Goal: Ask a question

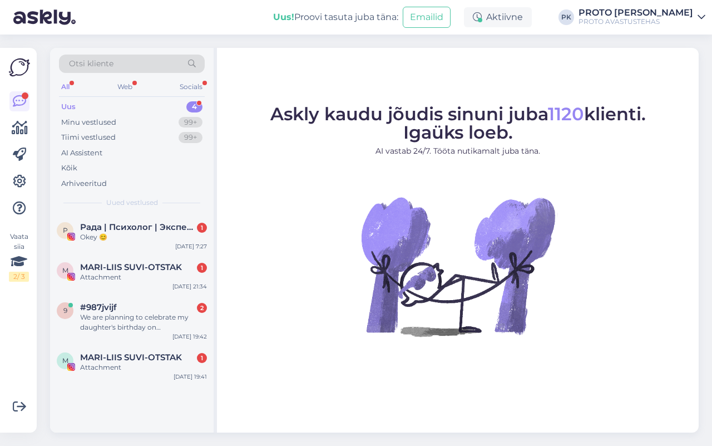
click at [67, 104] on div "Uus" at bounding box center [68, 106] width 14 height 11
click at [121, 88] on div "Web" at bounding box center [124, 87] width 19 height 14
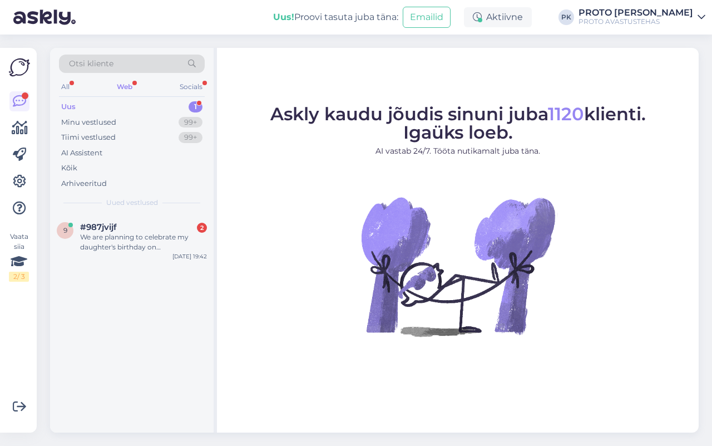
click at [65, 106] on div "Uus" at bounding box center [68, 106] width 14 height 11
click at [96, 224] on span "#987jvijf" at bounding box center [98, 227] width 37 height 10
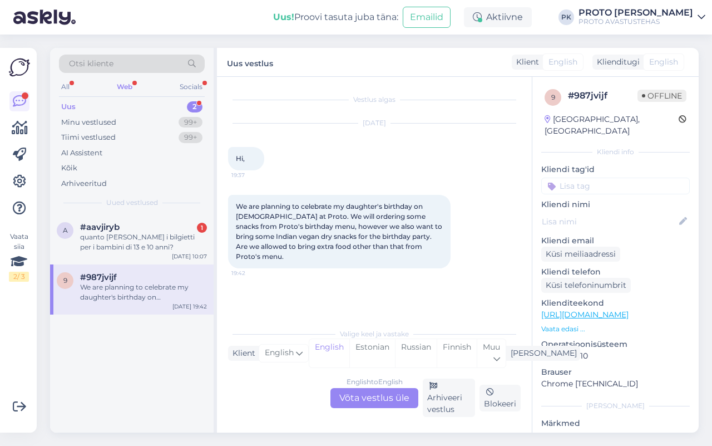
click at [119, 90] on div "Web" at bounding box center [125, 87] width 20 height 14
click at [67, 106] on div "Uus" at bounding box center [68, 106] width 14 height 11
click at [104, 245] on div "quanto [PERSON_NAME] i bilgietti per i bambini di 13 e 10 anni?" at bounding box center [143, 242] width 127 height 20
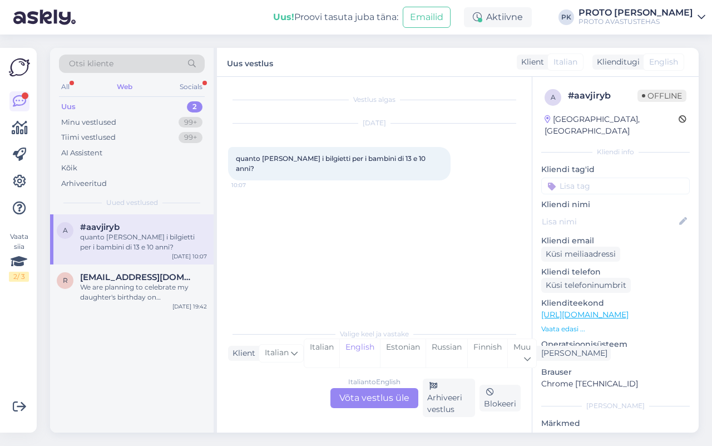
click at [374, 394] on div "Italian to English Võta vestlus üle" at bounding box center [375, 398] width 88 height 20
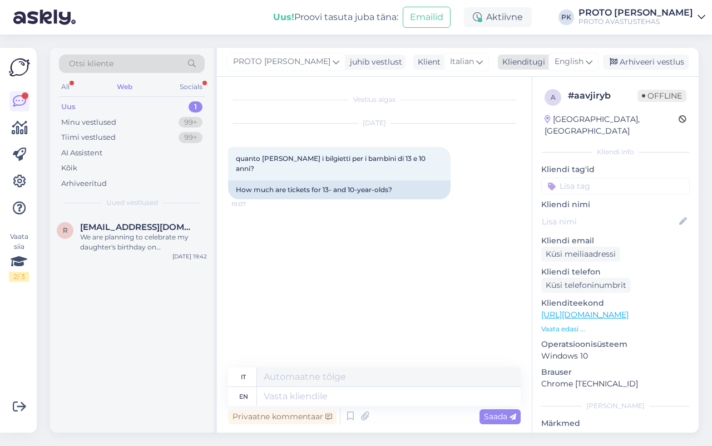
click at [585, 62] on div "English" at bounding box center [574, 62] width 50 height 18
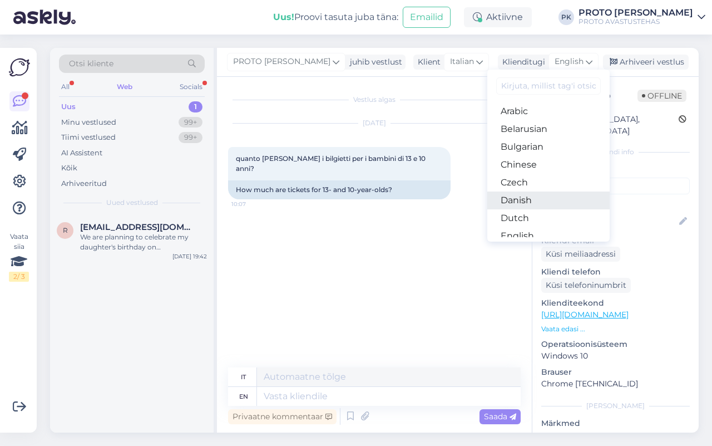
scroll to position [70, 0]
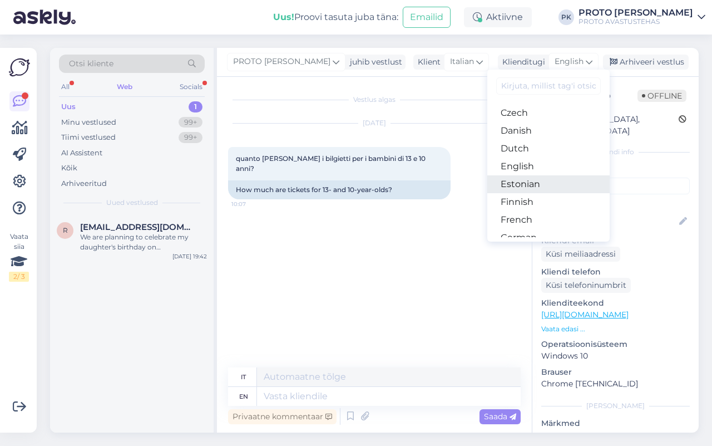
click at [536, 184] on link "Estonian" at bounding box center [549, 184] width 122 height 18
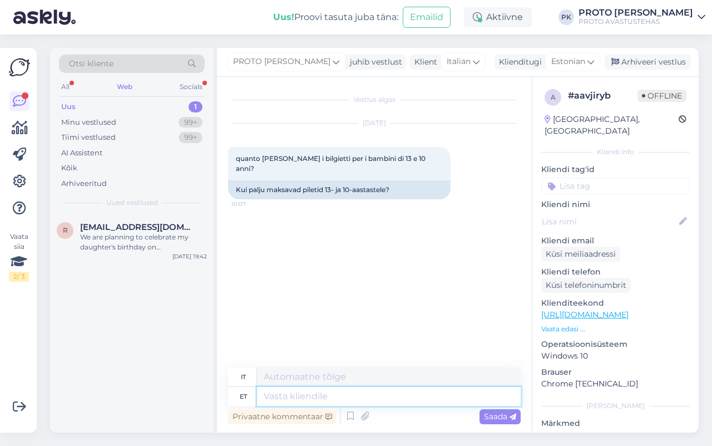
click at [303, 395] on textarea at bounding box center [389, 396] width 264 height 19
type textarea "Ter"
type textarea "Voi"
type textarea "Tere""
type textarea "Ciao"
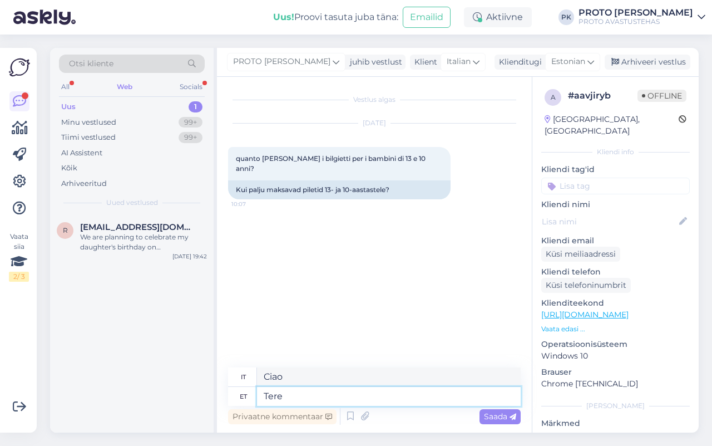
type textarea "Tere!"
type textarea "Ciao!"
type textarea "Tere! Pilet"
type textarea "Ciao! Biglietto"
type textarea "Tere!"
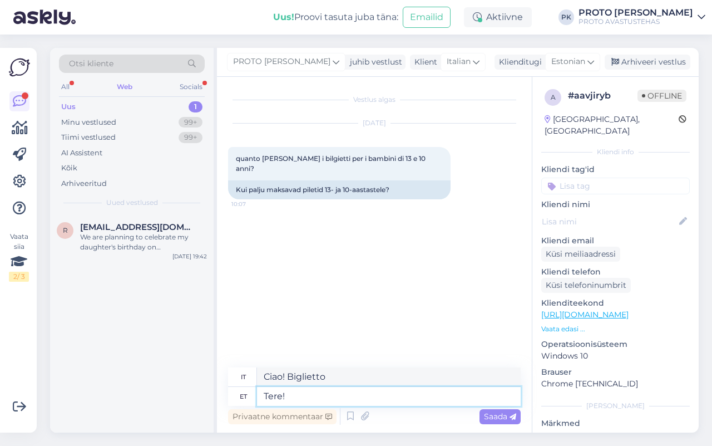
type textarea "Ciao!"
type textarea "Tere! Nende"
type textarea "Ciao! Il loro"
type textarea "Tere!"
type textarea "Ciao!"
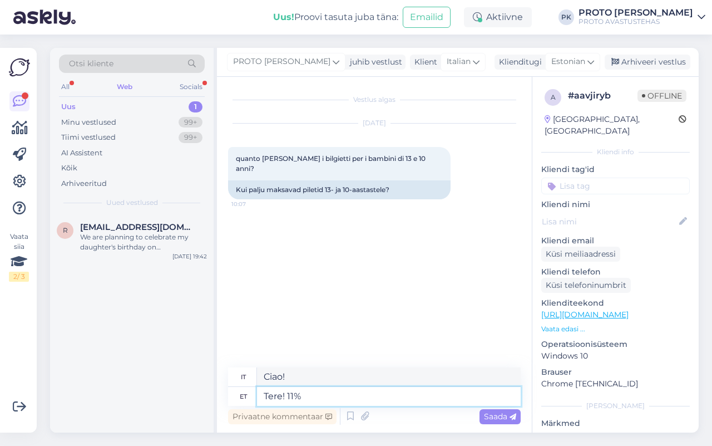
type textarea "Tere! 11%"
type textarea "Ciao! 11%"
type textarea "Tere! 11€ on"
type textarea "Ciao! 11€"
type textarea "Tere! 11€ on õ"
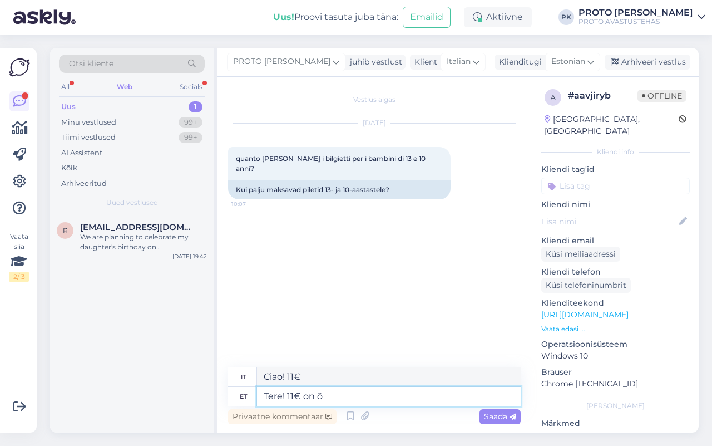
type textarea "Ciao! 11€ sono"
type textarea "Tere! 11€ on õpi"
type textarea "Ciao! 11€ è una lezione"
type textarea "Tere! 11€ on õpilase p"
type textarea "Ciao! 11€ è per uno studente"
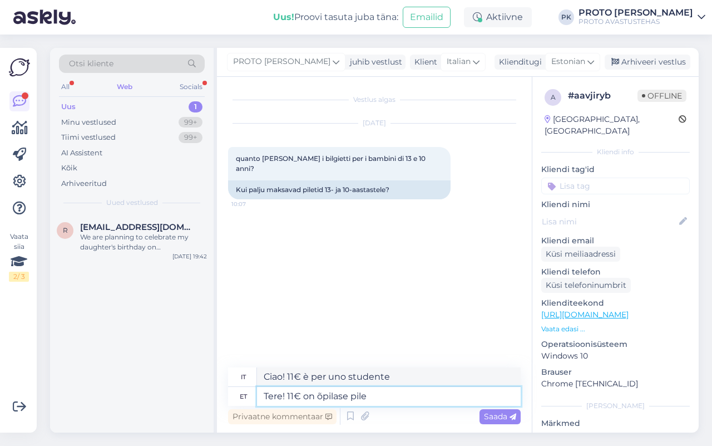
type textarea "Tere! 11€ on õpilase pilet"
type textarea "Ciao! 11€ è un biglietto per studenti"
type textarea "Tere! 11€ on õp"
type textarea "Ciao! 11€ è per uno studente"
type textarea "Tere! 11"
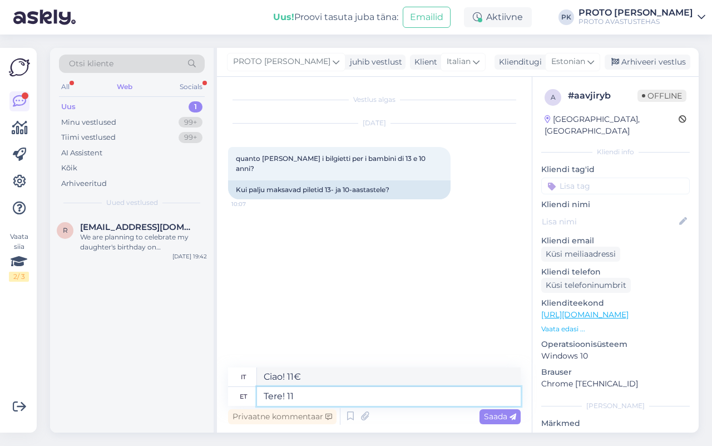
type textarea "Ciao! 11"
type textarea "Tere! 11€"
type textarea "Ciao! 11€"
type textarea "Tere!"
type textarea "Ciao!"
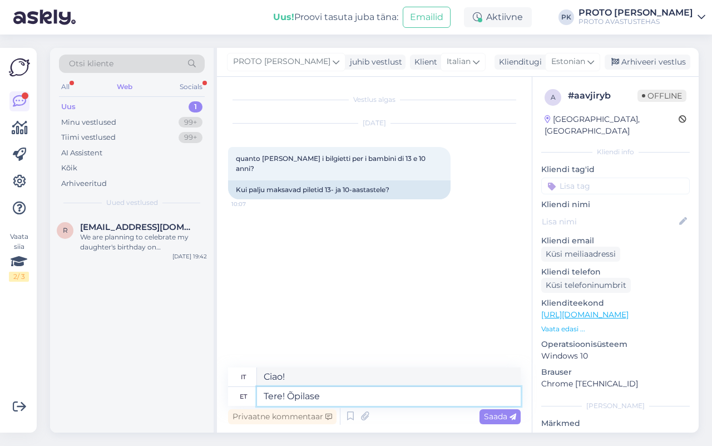
type textarea "Tere! Õpilase p"
type textarea "Ciao! Studente"
type textarea "Tere! Õpilase pilet m"
type textarea "Ciao! Biglietto studentesco"
type textarea "Tere! Õpilase pilet maksab"
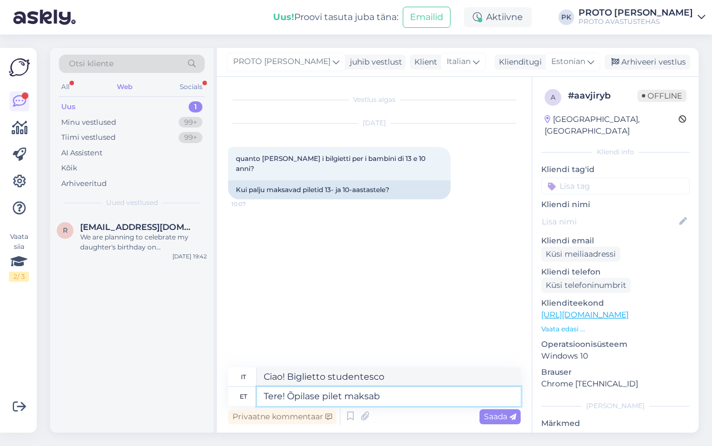
type textarea "Ciao! Costo del biglietto per studenti"
type textarea "Tere! Õpilase pilet maksab 11€"
type textarea "Ciao! Il biglietto per studenti costa 11€"
type textarea "Tere! Õpilase pilet maksab 11€"
click at [502, 412] on span "Saada" at bounding box center [500, 416] width 32 height 10
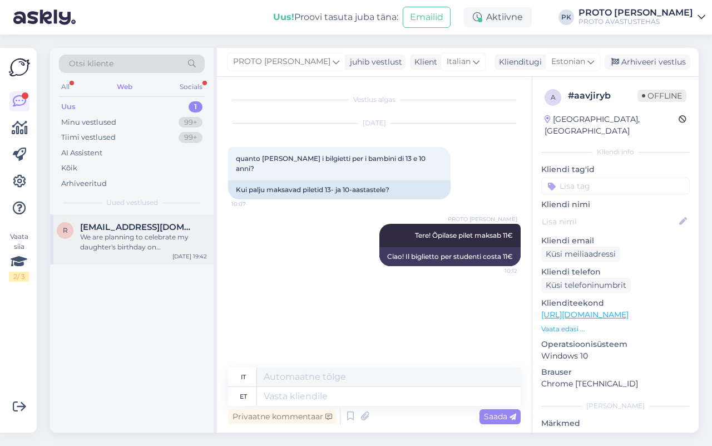
click at [95, 231] on span "[EMAIL_ADDRESS][DOMAIN_NAME]" at bounding box center [138, 227] width 116 height 10
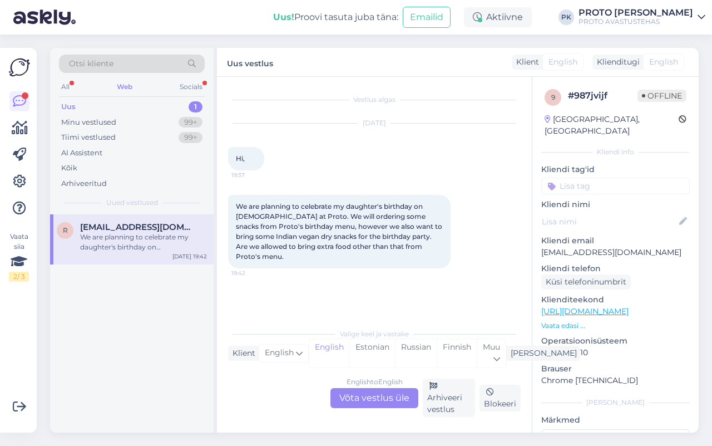
click at [371, 398] on div "English to English Võta vestlus üle" at bounding box center [375, 398] width 88 height 20
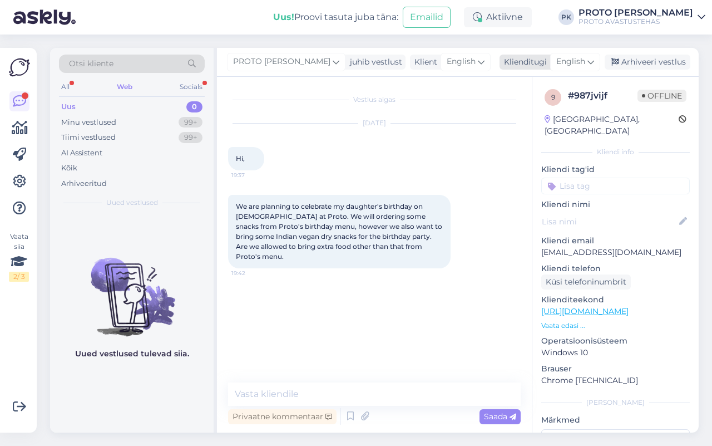
click at [590, 62] on icon at bounding box center [591, 62] width 7 height 12
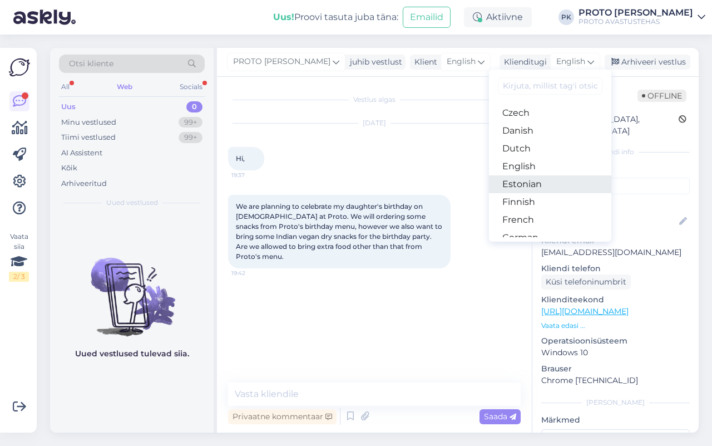
click at [535, 179] on link "Estonian" at bounding box center [550, 184] width 122 height 18
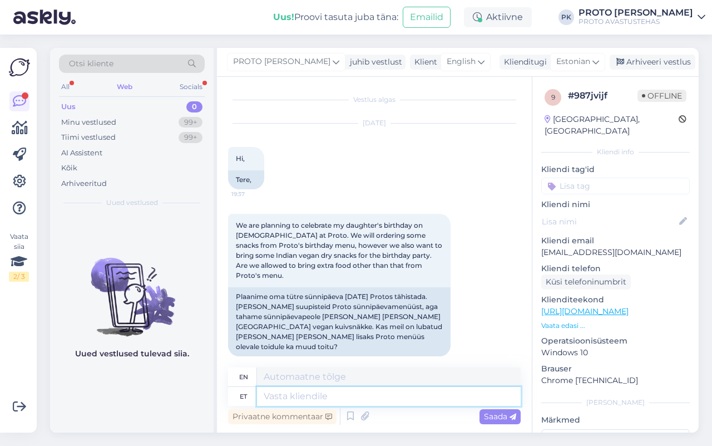
click at [292, 398] on textarea at bounding box center [389, 396] width 264 height 19
type textarea "Tr"
type textarea "T"
type textarea "Tere!"
type textarea "Hello!"
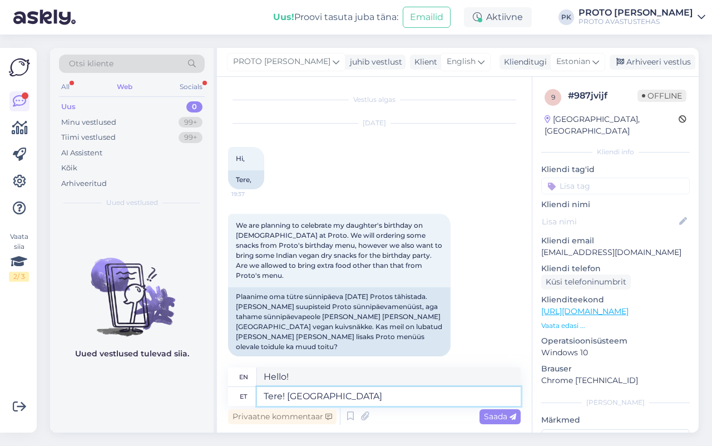
type textarea "Tere! [GEOGRAPHIC_DATA]"
type textarea "Hello! Generally"
type textarea "Tere! Üldjuhul ei o"
type textarea "Hello! Generally no"
type textarea "Tere! Üldjuhul ei ole se"
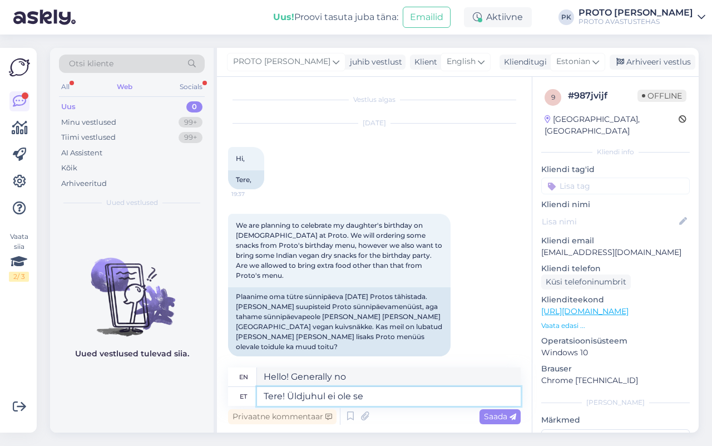
type textarea "Hello! Generally not."
type textarea "Tere! Üldjuhul ei ole see"
type textarea "Hello! Generally, this is not"
type textarea "Tere! Üldjuhul ei ole see lubatud a"
type textarea "Hello! This is generally not allowed."
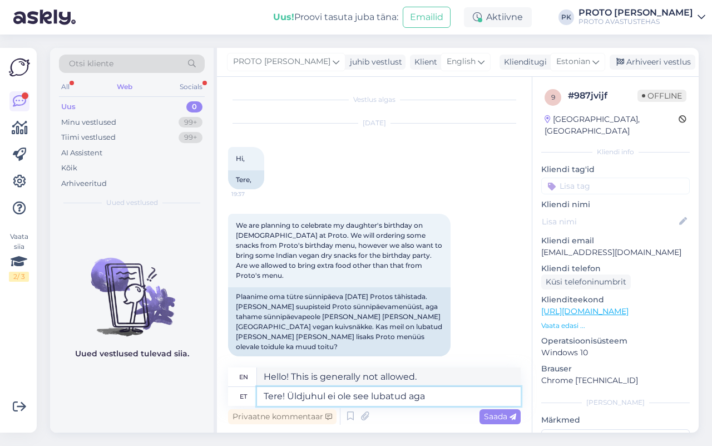
type textarea "Tere! Üldjuhul ei ole see lubatud aga t"
type textarea "Hello! Generally this is not allowed, but"
type textarea "Tere! Üldjuhul ei ole see lubatud aga teeme te"
type textarea "Hello! This is generally not allowed, but we do it."
type textarea "Tere! Üldjuhul ei ole see lubatud aga teeme teile"
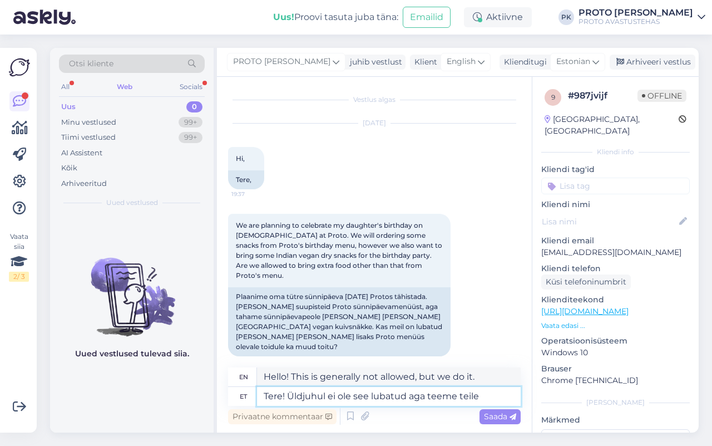
type textarea "Hello! Generally this is not allowed, but we will do it for you."
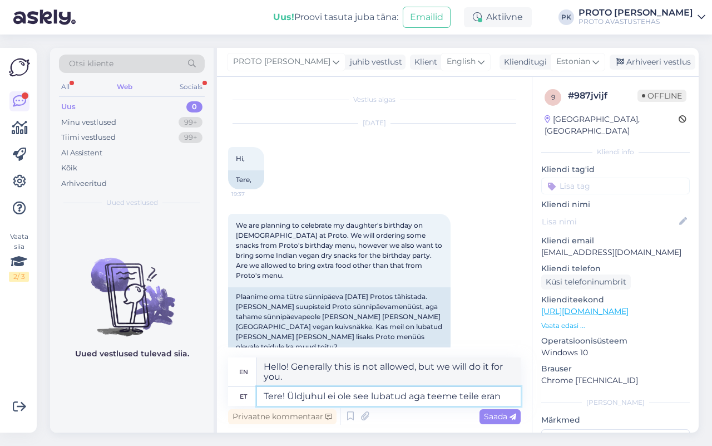
type textarea "Tere! Üldjuhul ei ole see lubatud aga teeme teile erand"
type textarea "Hello! Generally this is not allowed, but we will make it private for you."
type textarea "Tere! Üldjuhul ei ole see lubatud aga teeme teile [GEOGRAPHIC_DATA]."
type textarea "Hello! Generally, this is not allowed, but we will make an exception for you."
click at [285, 397] on textarea "Tere! Üldjuhul ei ole see lubatud aga teeme teile [GEOGRAPHIC_DATA]." at bounding box center [389, 396] width 264 height 19
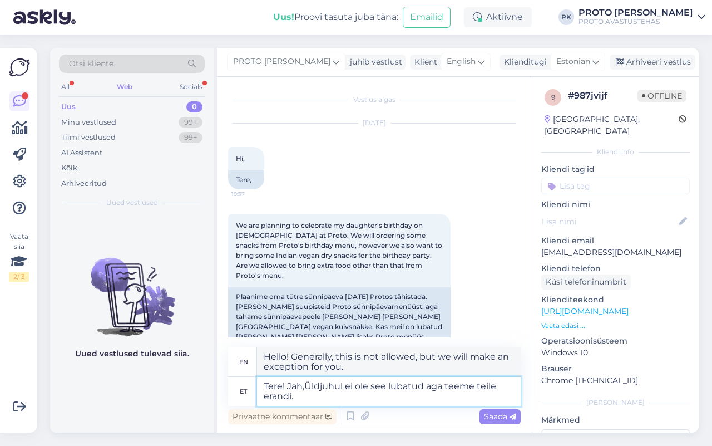
type textarea "Tere! Jah, Üldjuhul ei ole see lubatud aga teeme teile erandi."
type textarea "Hello! Yes, this is generally not allowed, but we will make an exception for yo…"
type textarea "Tere! Jah, võite võttaÜldjuhul ei ole see lubatud aga teeme teile erandi."
type textarea "Hello! Yes, you can take it. Generally, this is not allowed, but we will make a…"
type textarea "Tere! Jah, [PERSON_NAME]. Üldjuhul ei ole see lubatud aga teeme teile [GEOGRAPH…"
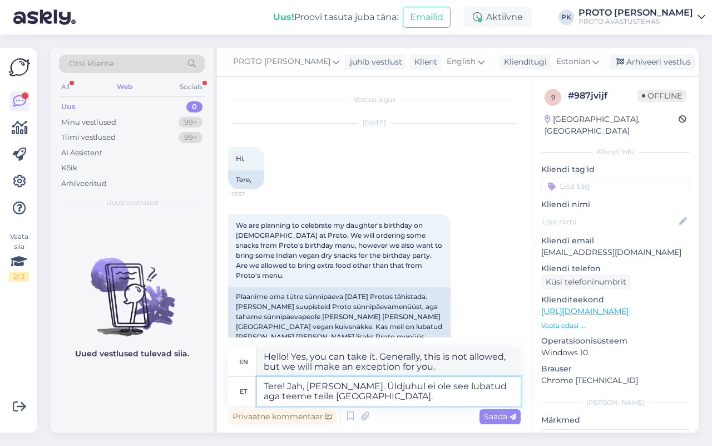
type textarea "Hello! Yes, you can. Generally, this is not allowed, but we will make an except…"
click at [409, 400] on textarea "Tere! Jah, [PERSON_NAME]. Üldjuhul ei ole see lubatud aga teeme teile [GEOGRAPH…" at bounding box center [389, 391] width 264 height 29
click at [384, 398] on textarea "Tere! Jah, [PERSON_NAME]. Üldjuhul ei ole see lubatud aga teeme teile [GEOGRAPH…" at bounding box center [389, 391] width 264 height 29
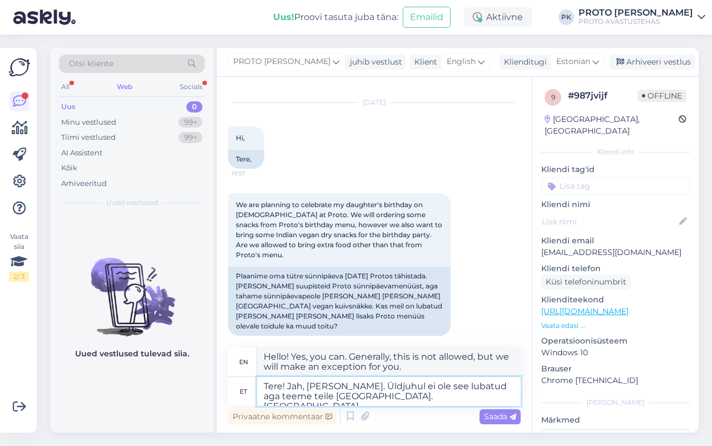
type textarea "Tere! Jah, [PERSON_NAME]. Üldjuhul ei ole see lubatud aga teeme teile [GEOGRAPH…"
type textarea "Hello! Yes, you can. Generally, this is not allowed, but we will make an except…"
type textarea "Tere! Jah, [PERSON_NAME]. Üldjuhul ei ole see lubatud aga teeme teile [GEOGRAPH…"
type textarea "Hello! Yes, you can. Generally, this is not allowed, but we will make an except…"
type textarea "Tere! Jah, [PERSON_NAME]. Üldjuhul ei ole see lubatud aga teeme teile [GEOGRAPH…"
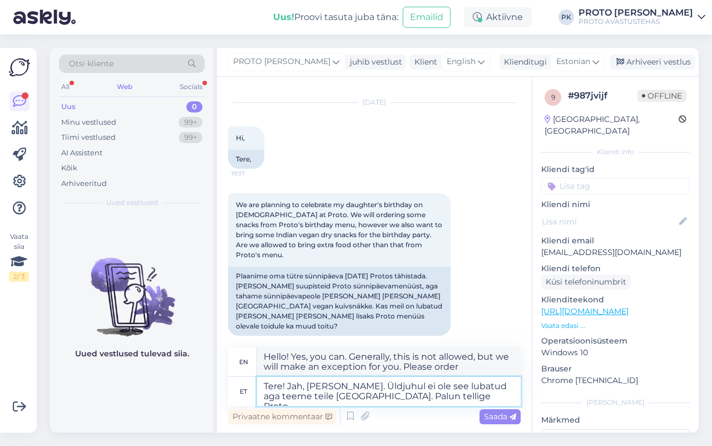
type textarea "Hello! Yes, you can. Generally, this is not allowed, but we will make an except…"
type textarea "Tere! Jah, [PERSON_NAME]. Üldjuhul ei ole see lubatud aga teeme teile [GEOGRAPH…"
type textarea "Hello! Yes, you can. Generally it is not allowed but we will make an exception …"
type textarea "Tere! Jah, [PERSON_NAME]. Üldjuhul ei ole see lubatud aga teeme teile [GEOGRAPH…"
type textarea "Hello! Yes, you can. Generally, this is not allowed, but we will make an except…"
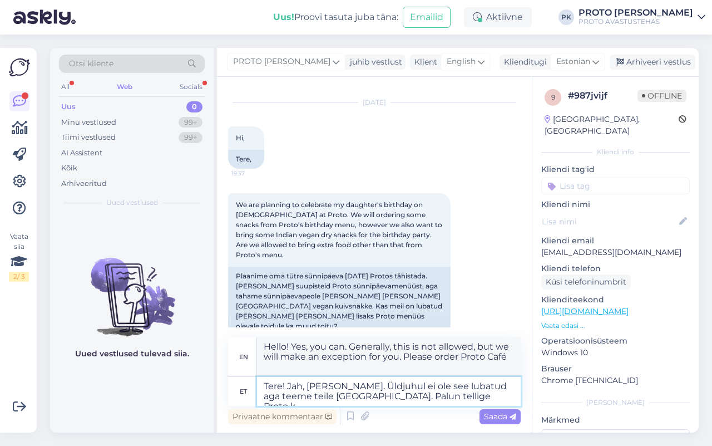
type textarea "Tere! Jah, [PERSON_NAME]. Üldjuhul ei ole see lubatud aga teeme teile [GEOGRAPH…"
type textarea "Hello! Yes, you can. Generally, this is not allowed, but we will make an except…"
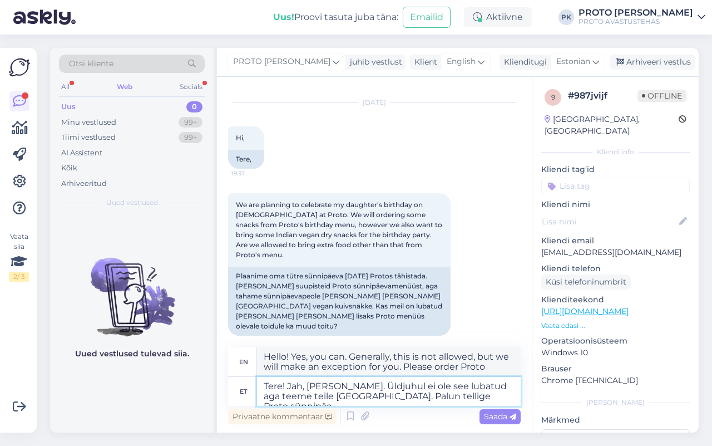
type textarea "Tere! Jah, [PERSON_NAME]. Üldjuhul ei ole see lubatud aga teeme teile [GEOGRAPH…"
type textarea "Hello! Yes, you can. Generally, this is not allowed, but we will make an except…"
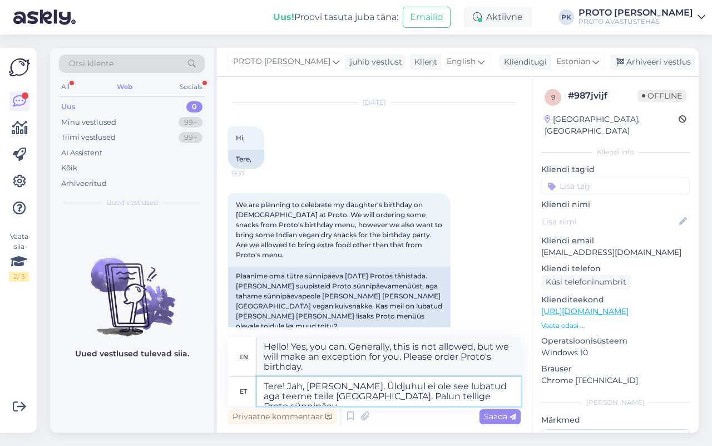
type textarea "Tere! Jah, [PERSON_NAME]. Üldjuhul ei ole see lubatud aga teeme teile [GEOGRAPH…"
type textarea "Hello! Yes, you can. Generally, this is not allowed, but we will make an except…"
drag, startPoint x: 432, startPoint y: 399, endPoint x: 487, endPoint y: 399, distance: 55.1
click at [487, 399] on textarea "Tere! Jah, [PERSON_NAME]. Üldjuhul ei ole see lubatud aga teeme teile [GEOGRAPH…" at bounding box center [389, 391] width 264 height 29
type textarea "Tere! Jah, [PERSON_NAME]. Üldjuhul ei ole see lubatud aga teeme teile [GEOGRAPH…"
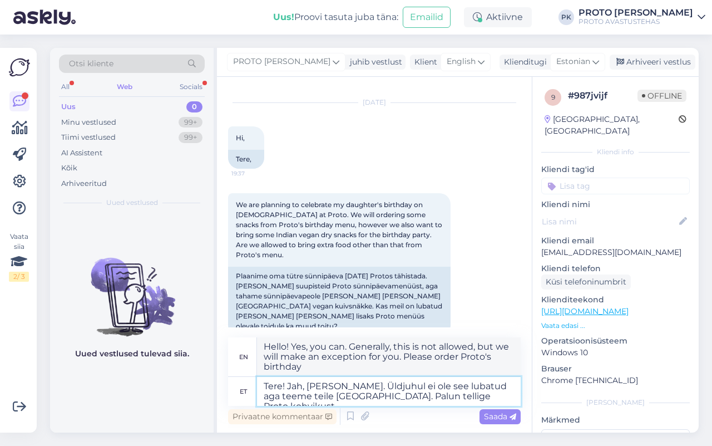
type textarea "Hello! Yes, you can. Generally, this is not allowed, but we will make an except…"
type textarea "Tere! Jah, [PERSON_NAME]. Üldjuhul ei ole see lubatud aga teeme teile [GEOGRAPH…"
type textarea "Hello! Yes, you can. Generally it is not allowed but we will make an exception …"
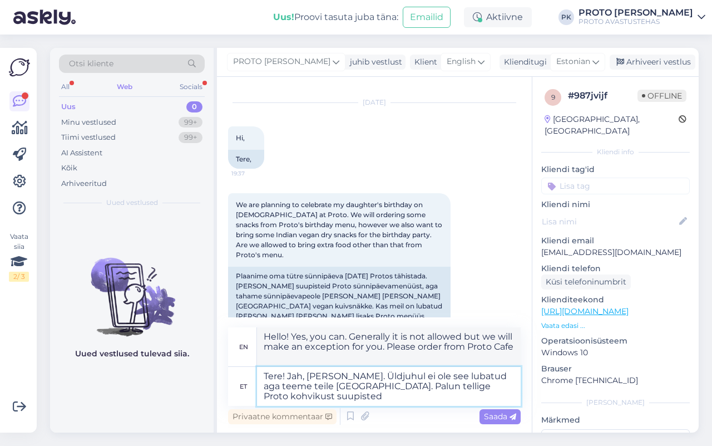
type textarea "Tere! Jah, [PERSON_NAME]. Üldjuhul ei ole see lubatud aga teeme teile [GEOGRAPH…"
type textarea "Hello! Yes, you can. Generally, this is not allowed, but we will make an except…"
type textarea "Tere! Jah, [PERSON_NAME]. Üldjuhul ei ole see lubatud aga teeme teile [GEOGRAPH…"
type textarea "Hello! Yes, you can. Generally, this is not allowed, but we will make an except…"
type textarea "Tere! Jah, [PERSON_NAME]. Üldjuhul ei ole see lubatud aga teeme teile [GEOGRAPH…"
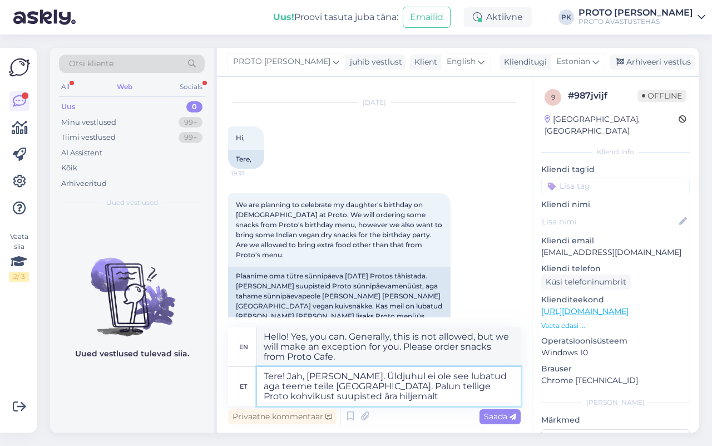
type textarea "Hello! Yes, you can. Generally, this is not allowed, but we will make an except…"
type textarea "Tere! Jah, [PERSON_NAME]. Üldjuhul ei ole see lubatud aga teeme teile [GEOGRAPH…"
type textarea "Hello! Yes, you can. Generally, this is not allowed, but we will make an except…"
type textarea "Tere! Jah, [PERSON_NAME]. Üldjuhul ei ole see lubatud aga teeme teile [GEOGRAPH…"
type textarea "Hello! Yes, you can. Generally, this is not allowed, but we will make an except…"
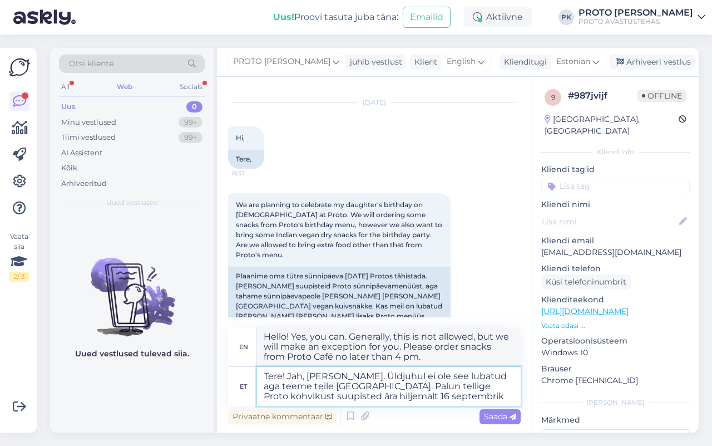
type textarea "Tere! Jah, [PERSON_NAME]. Üldjuhul ei ole see lubatud aga teeme teile [GEOGRAPH…"
type textarea "Hello! Yes, you can. Generally, this is not allowed, but we will make an except…"
click at [485, 390] on textarea "Tere! Jah, [PERSON_NAME]. Üldjuhul ei ole see lubatud aga teeme teile [GEOGRAPH…" at bounding box center [389, 386] width 264 height 39
type textarea "Tere! Jah, [PERSON_NAME]. Üldjuhul ei ole see lubatud aga teeme teile [GEOGRAPH…"
type textarea "Hello! Yes, you can. Generally, this is not allowed, but we will make an except…"
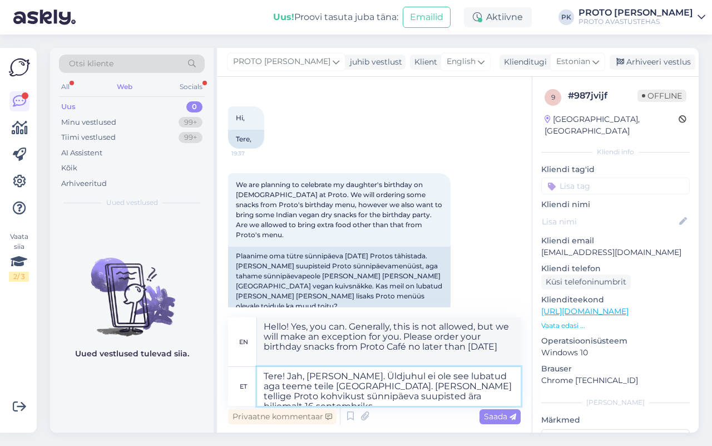
scroll to position [51, 0]
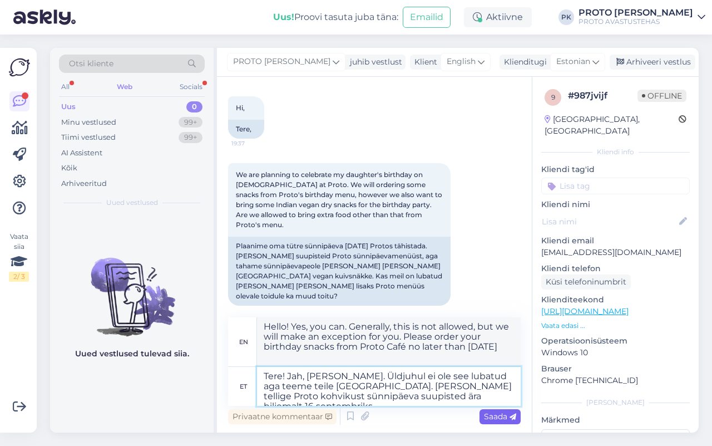
type textarea "Tere! Jah, [PERSON_NAME]. Üldjuhul ei ole see lubatud aga teeme teile [GEOGRAPH…"
click at [501, 412] on span "Saada" at bounding box center [500, 416] width 32 height 10
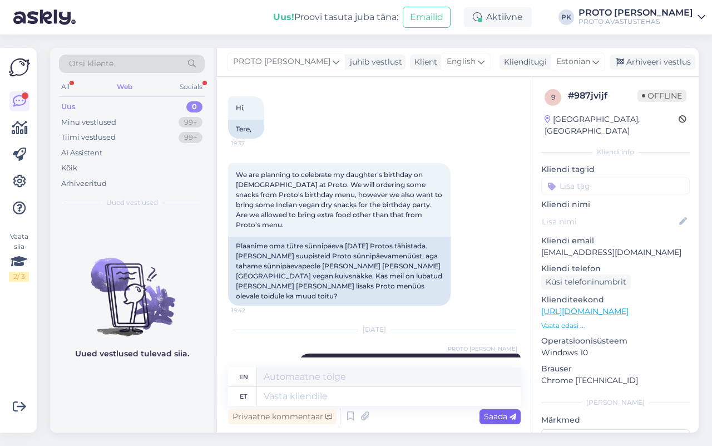
scroll to position [131, 0]
